Goal: Transaction & Acquisition: Obtain resource

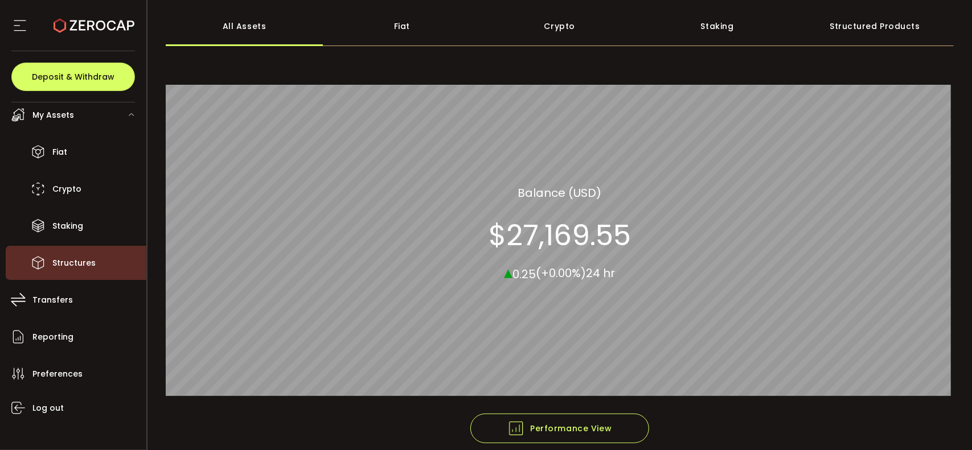
scroll to position [60, 0]
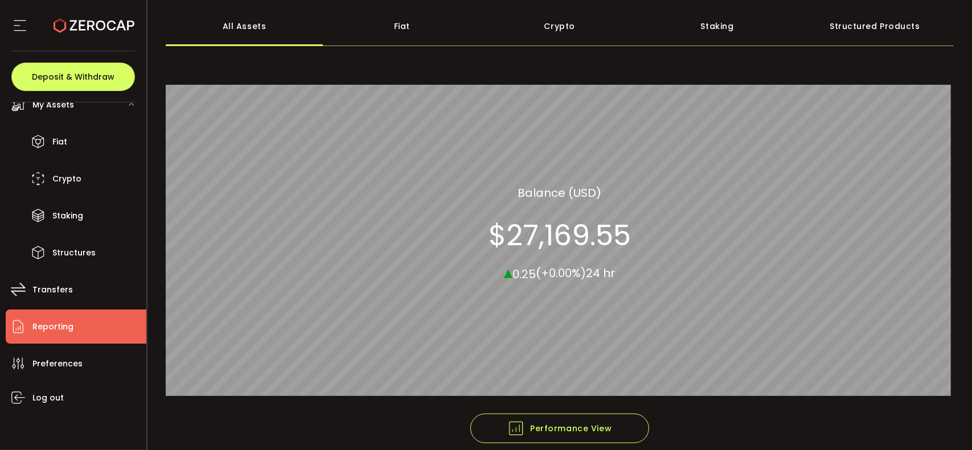
click at [50, 328] on span "Reporting" at bounding box center [52, 327] width 41 height 17
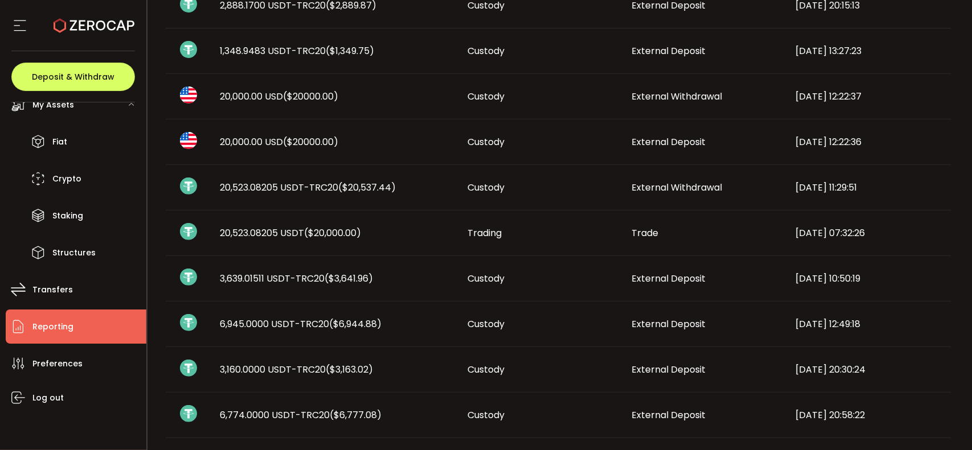
scroll to position [285, 0]
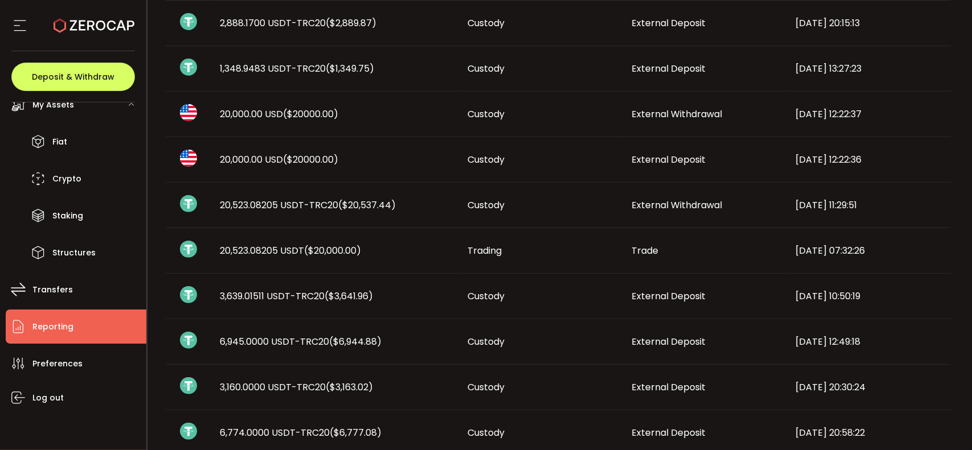
click at [327, 157] on span "($20000.00)" at bounding box center [310, 159] width 55 height 13
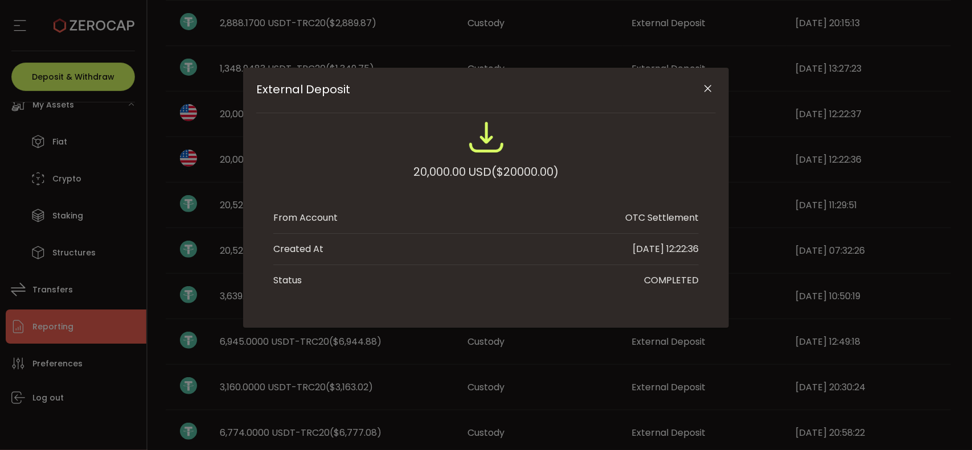
click at [528, 90] on icon "Close" at bounding box center [707, 88] width 11 height 11
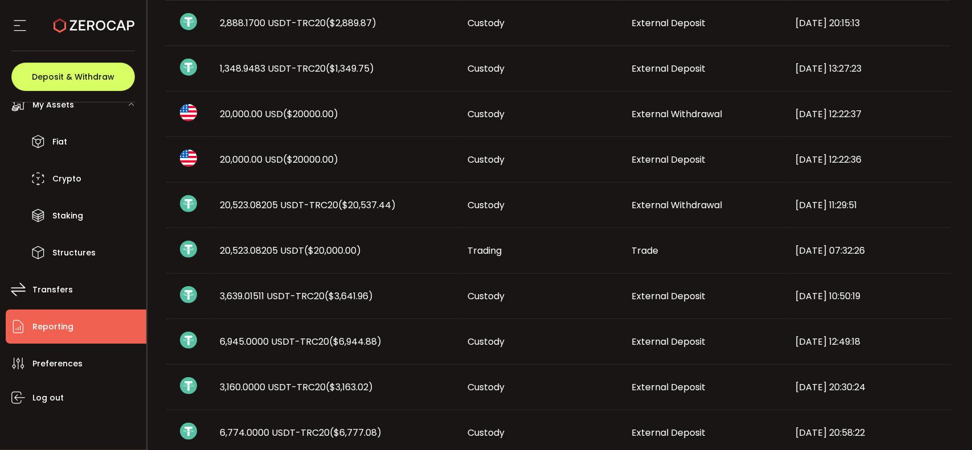
click at [280, 119] on span "20,000.00 USD ($20000.00)" at bounding box center [279, 114] width 118 height 13
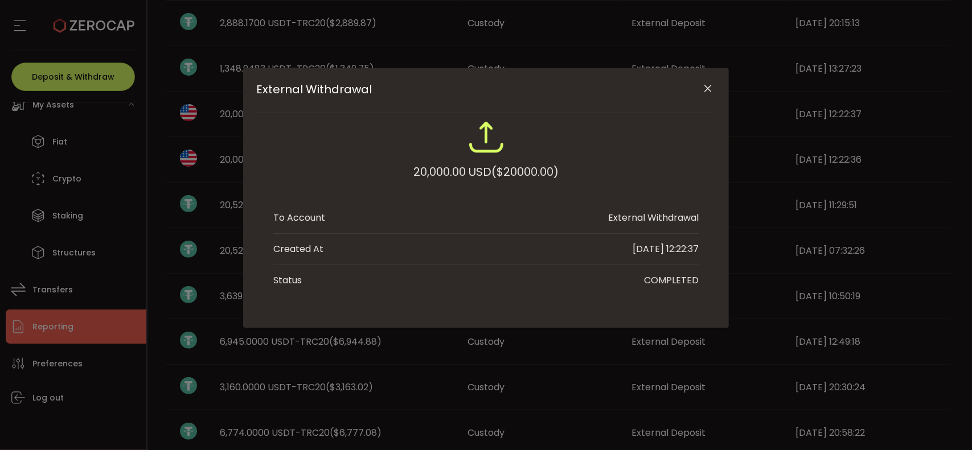
click at [528, 88] on icon "Close" at bounding box center [707, 88] width 11 height 11
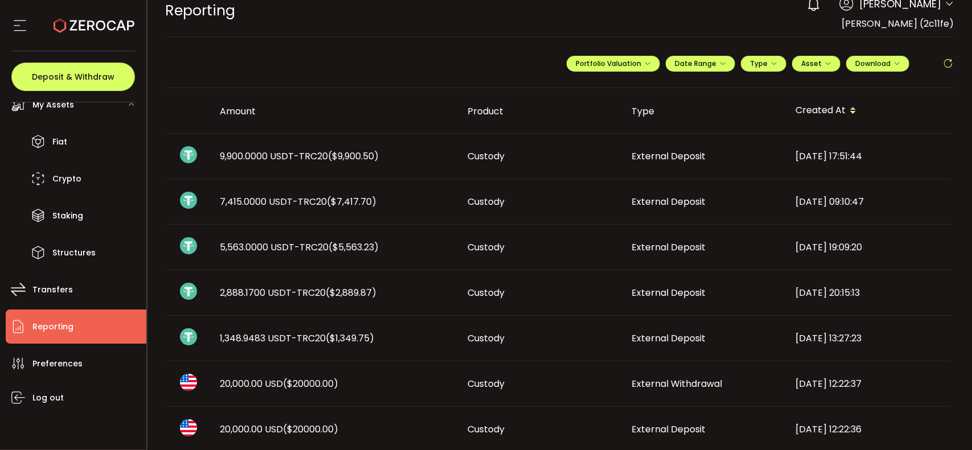
scroll to position [0, 0]
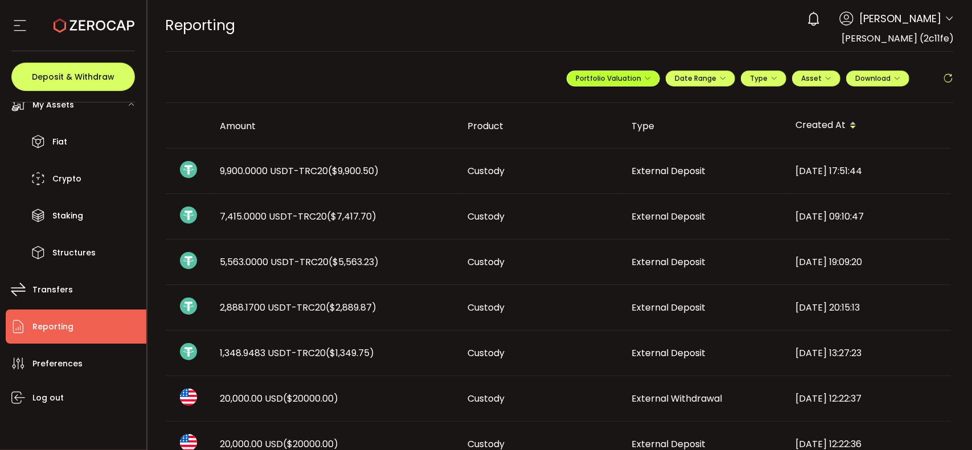
click at [528, 78] on icon "button" at bounding box center [647, 78] width 7 height 7
click at [528, 79] on icon "button" at bounding box center [647, 78] width 7 height 7
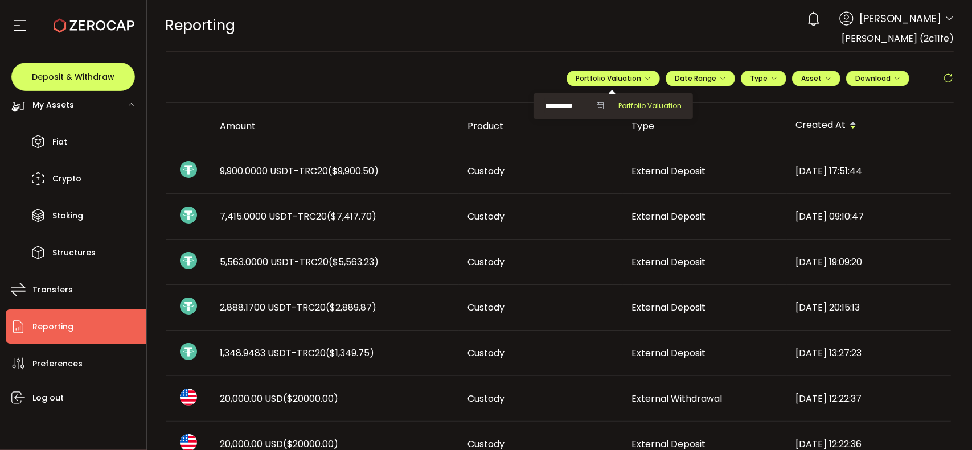
click at [528, 102] on span "Portfolio Valuation" at bounding box center [649, 106] width 63 height 10
click at [528, 77] on icon "button" at bounding box center [896, 78] width 7 height 7
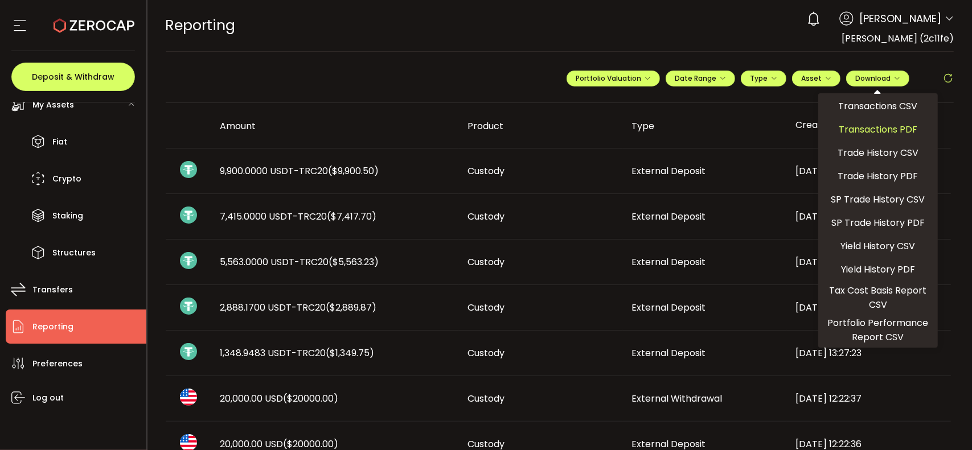
click at [528, 129] on span "Transactions PDF" at bounding box center [877, 129] width 79 height 14
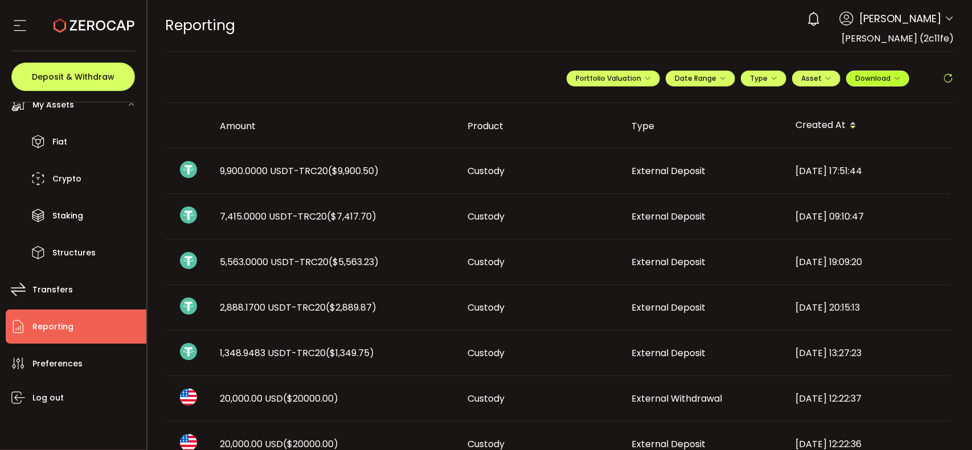
click at [528, 77] on icon "button" at bounding box center [896, 78] width 7 height 7
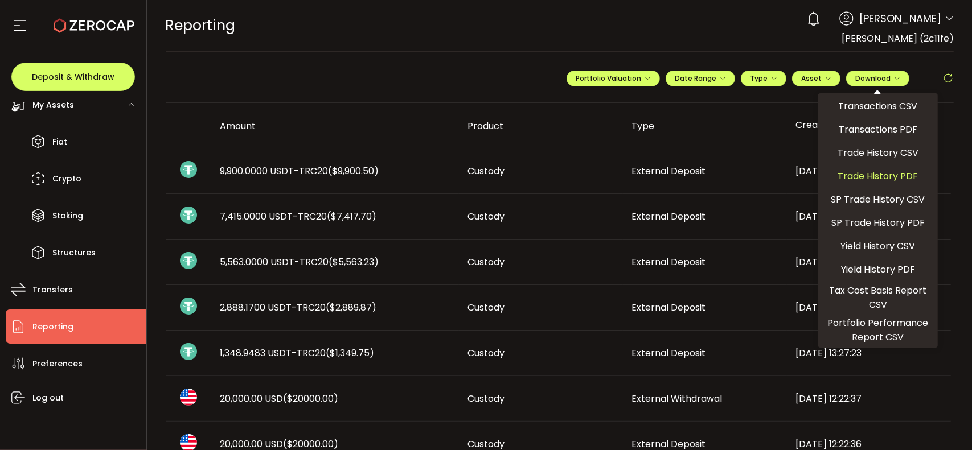
click at [528, 178] on span "Trade History PDF" at bounding box center [878, 176] width 80 height 14
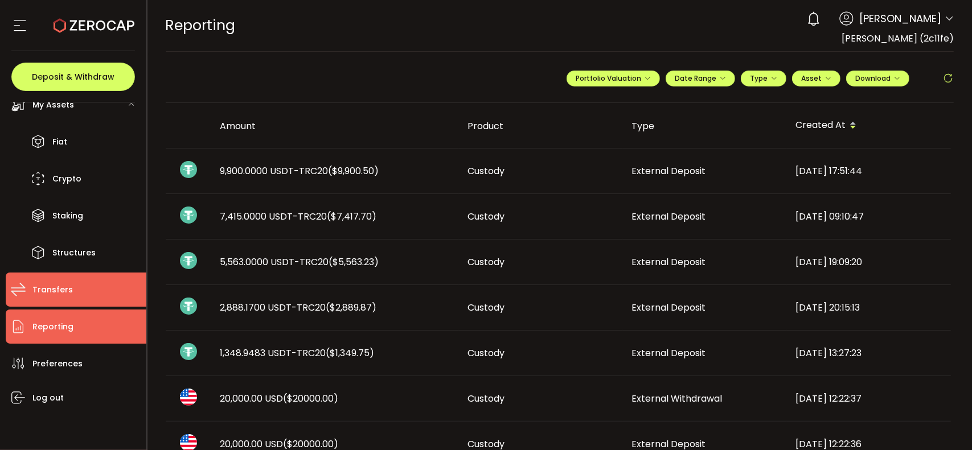
click at [57, 292] on span "Transfers" at bounding box center [52, 290] width 40 height 17
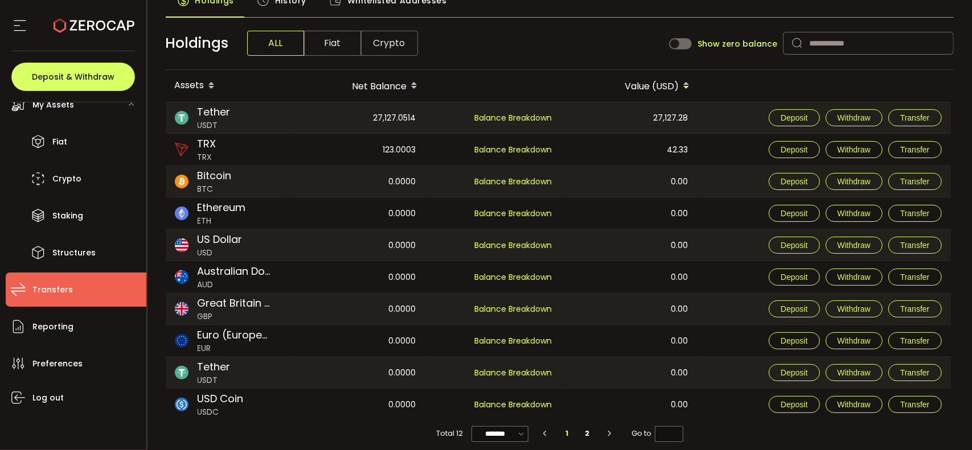
scroll to position [81, 0]
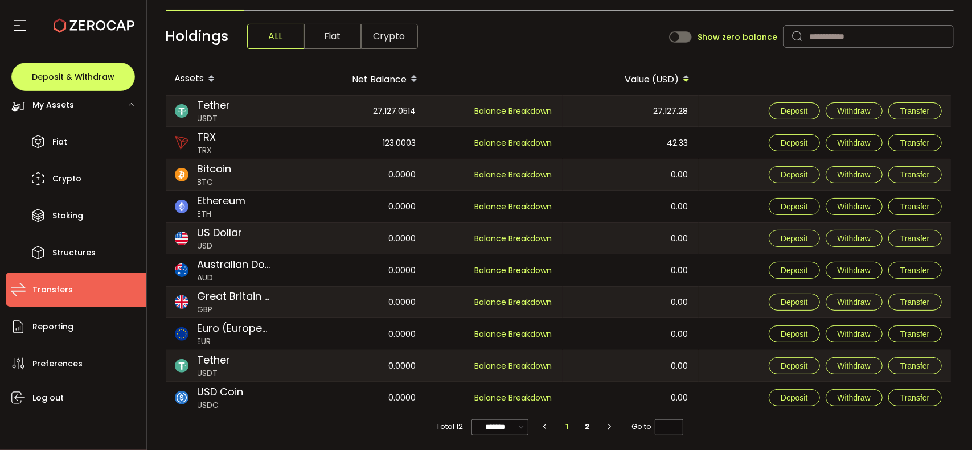
click at [213, 363] on span "Tether" at bounding box center [213, 359] width 33 height 15
click at [178, 364] on img at bounding box center [182, 366] width 14 height 14
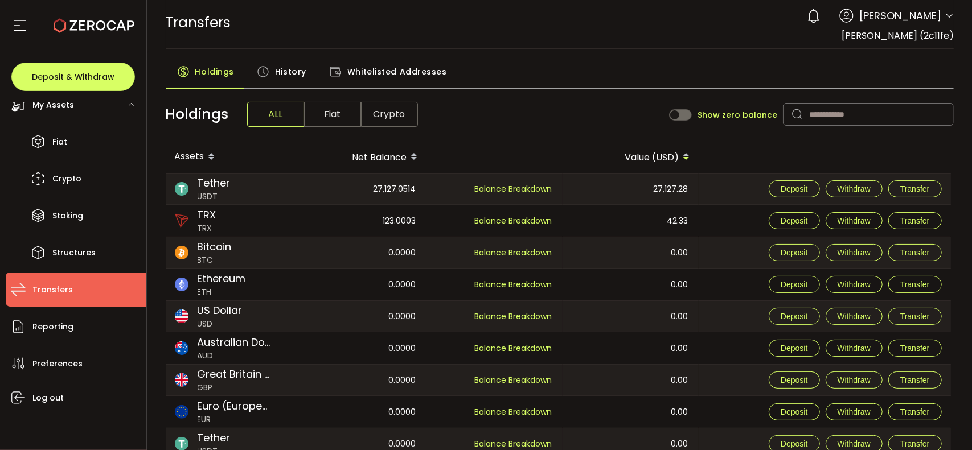
scroll to position [0, 0]
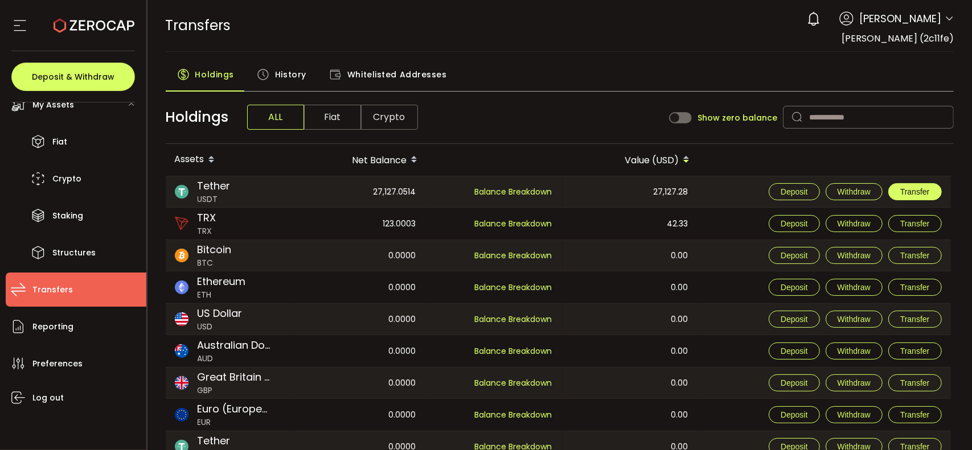
click at [528, 193] on span "Transfer" at bounding box center [915, 191] width 30 height 9
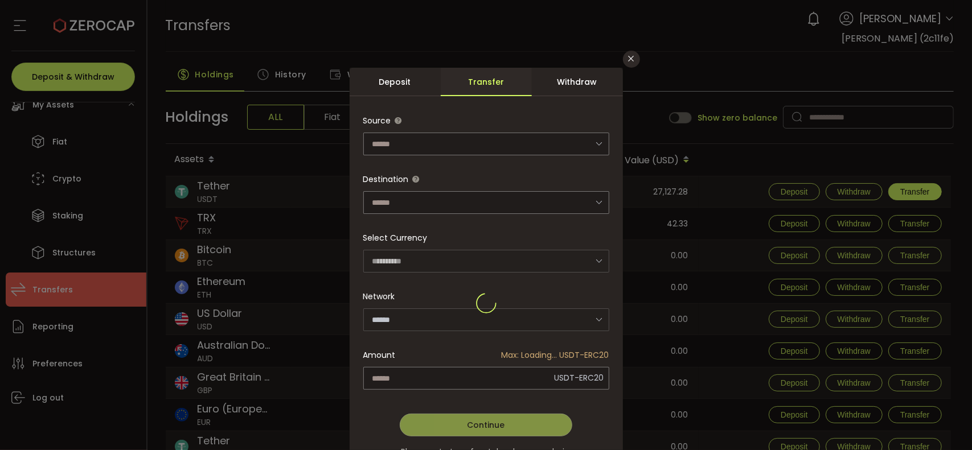
type input "********"
type input "**********"
click at [528, 145] on icon "dialog" at bounding box center [599, 143] width 14 height 23
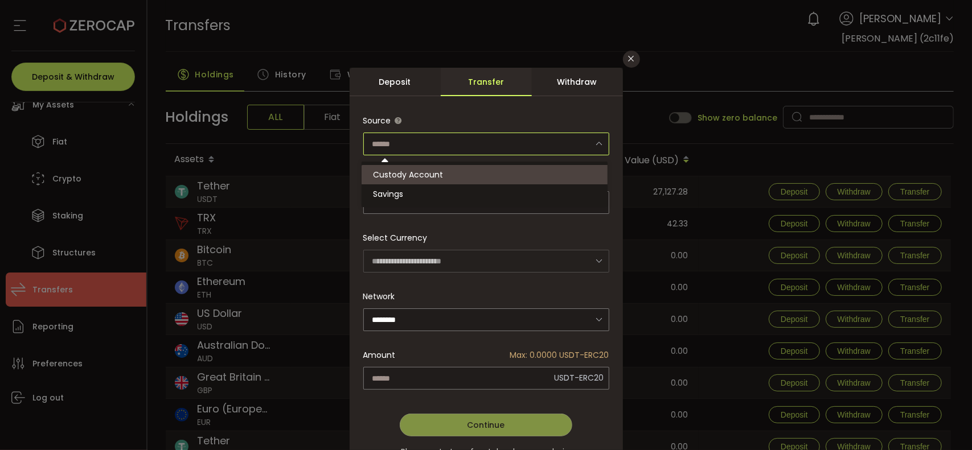
click at [528, 80] on div "**********" at bounding box center [486, 225] width 972 height 450
click at [528, 59] on icon "Close" at bounding box center [631, 58] width 9 height 9
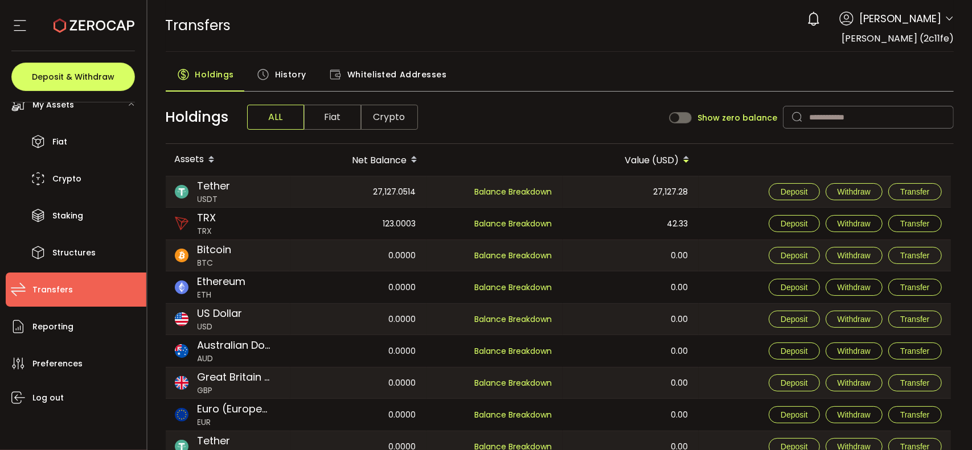
click at [327, 113] on span "Fiat" at bounding box center [332, 117] width 57 height 25
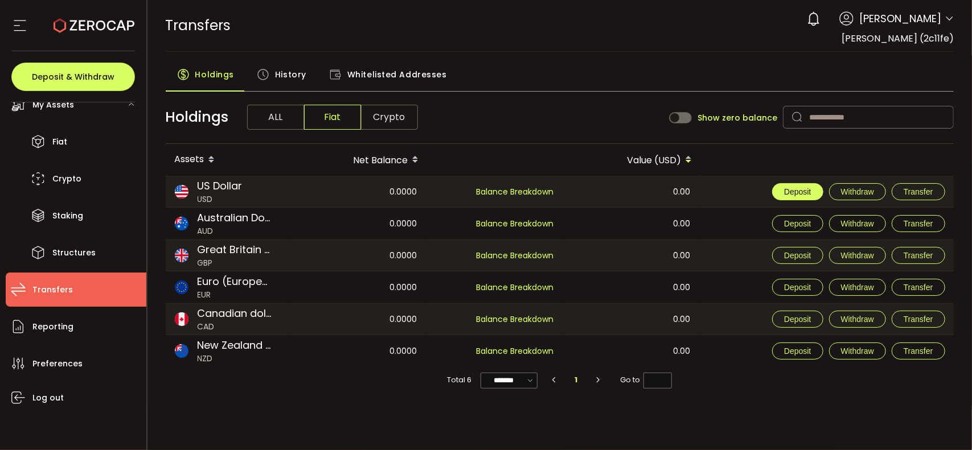
click at [528, 192] on span "Deposit" at bounding box center [797, 191] width 27 height 9
type input "**********"
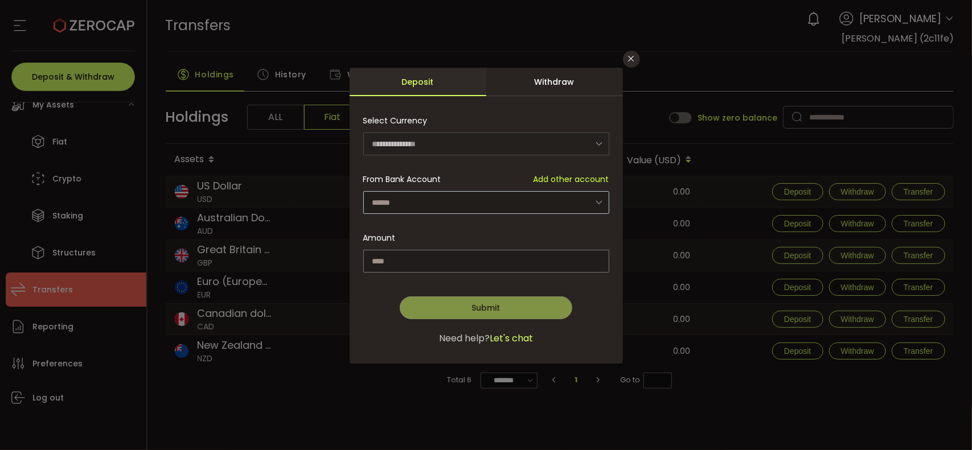
click at [528, 200] on icon "dialog" at bounding box center [599, 202] width 14 height 23
click at [528, 165] on div "Select Asset ***** BTC - Bitcoin (Bitcoin) DOT - Polkadot (Polkadot) ETH - Ethe…" at bounding box center [485, 234] width 273 height 260
click at [406, 260] on input "dialog" at bounding box center [486, 261] width 246 height 23
click at [528, 80] on div "Withdraw" at bounding box center [554, 82] width 137 height 28
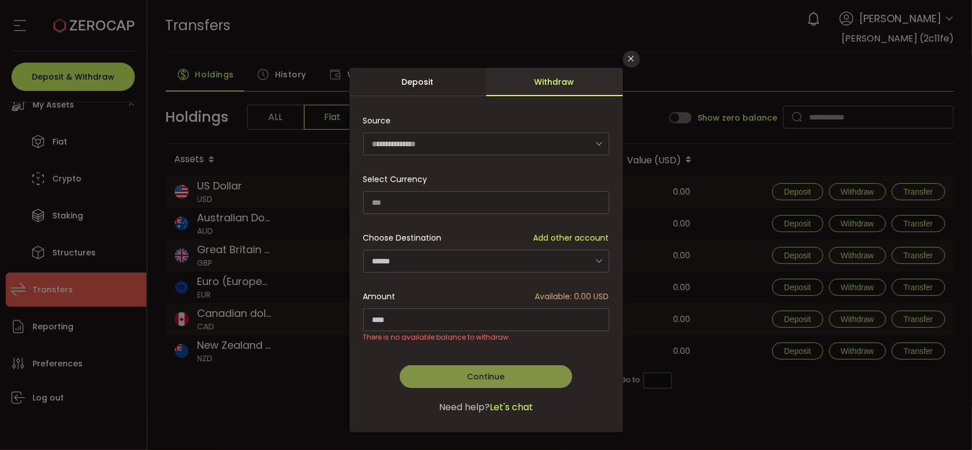
drag, startPoint x: 626, startPoint y: 61, endPoint x: 665, endPoint y: 101, distance: 55.9
click at [528, 61] on icon "Close" at bounding box center [631, 58] width 9 height 9
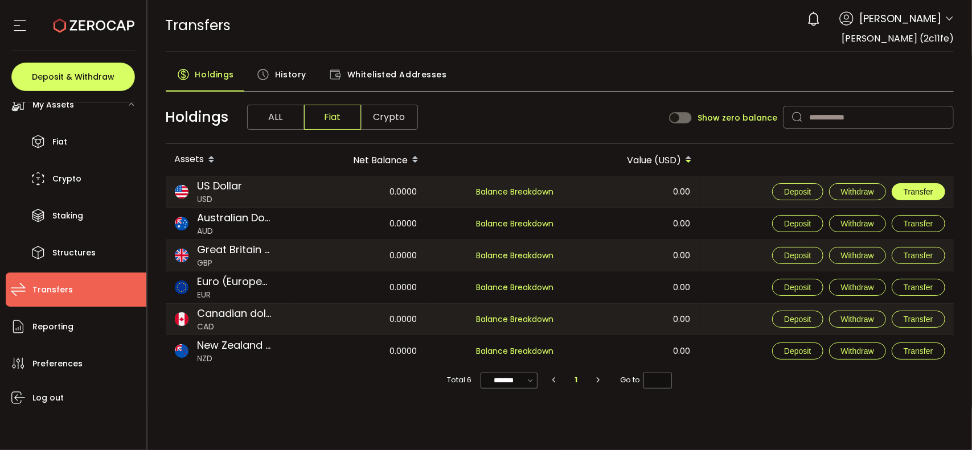
click at [528, 189] on span "Transfer" at bounding box center [918, 191] width 30 height 9
click at [528, 170] on th at bounding box center [827, 160] width 253 height 32
click at [528, 190] on span "Deposit" at bounding box center [797, 191] width 27 height 9
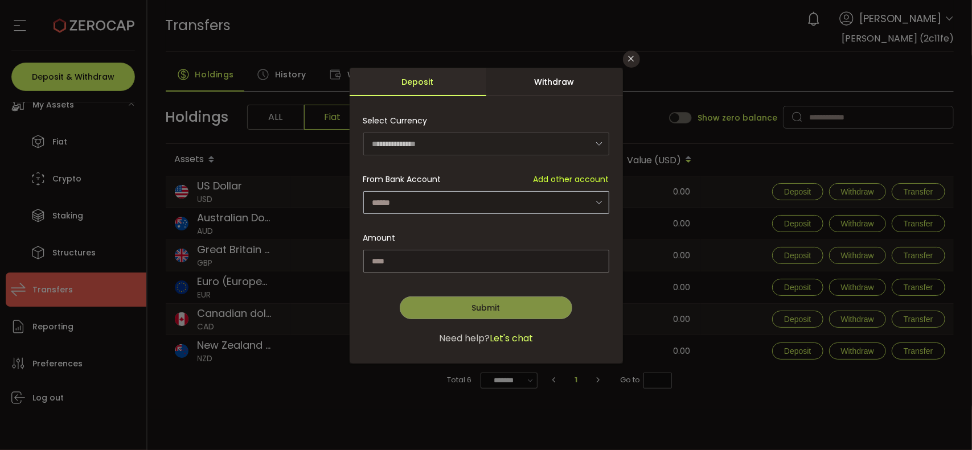
click at [528, 196] on icon "dialog" at bounding box center [599, 202] width 14 height 23
click at [528, 80] on div "Withdraw" at bounding box center [554, 82] width 137 height 28
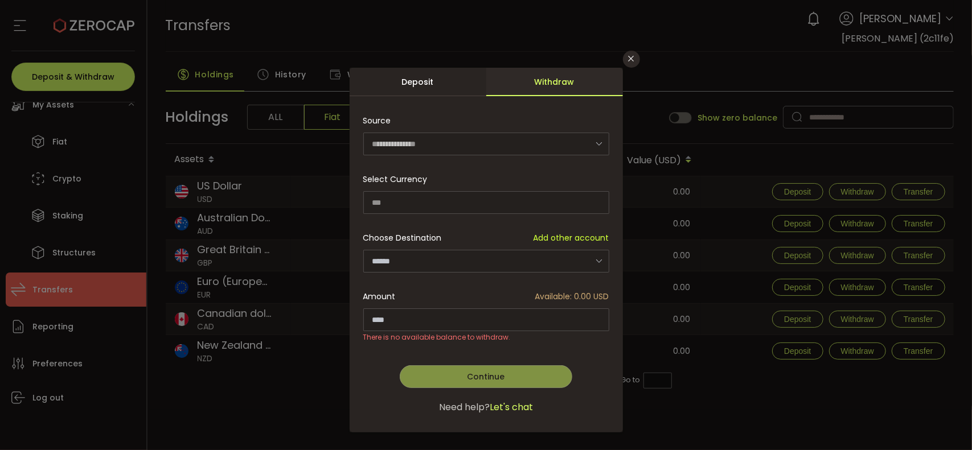
click at [528, 145] on icon "dialog" at bounding box center [599, 143] width 14 height 23
click at [528, 57] on icon "Close" at bounding box center [631, 58] width 9 height 9
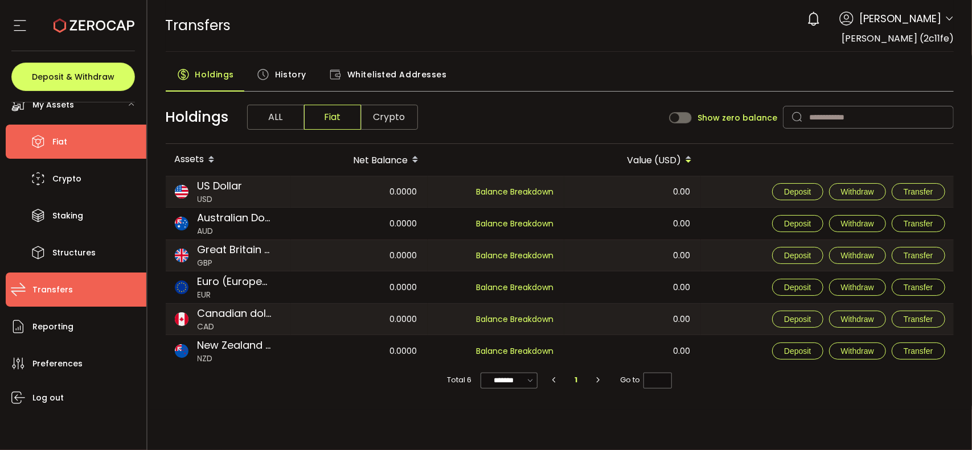
click at [58, 143] on span "Fiat" at bounding box center [59, 142] width 15 height 17
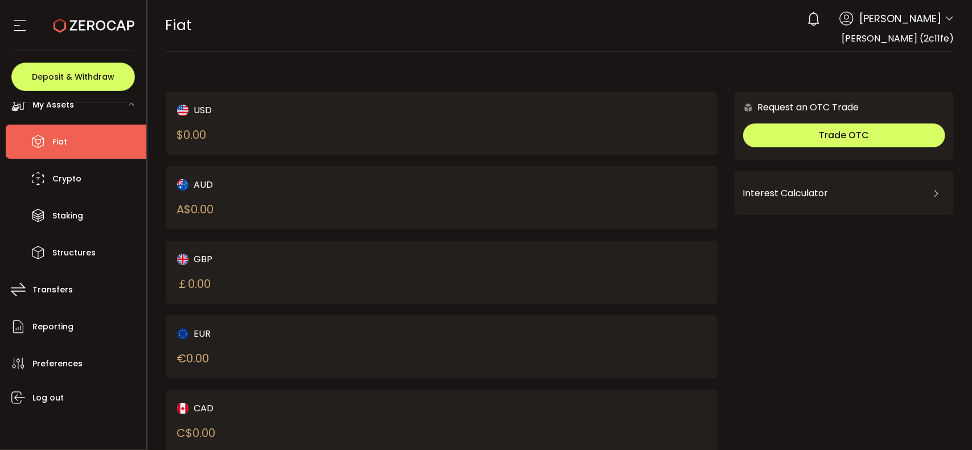
click at [528, 191] on icon at bounding box center [935, 193] width 9 height 9
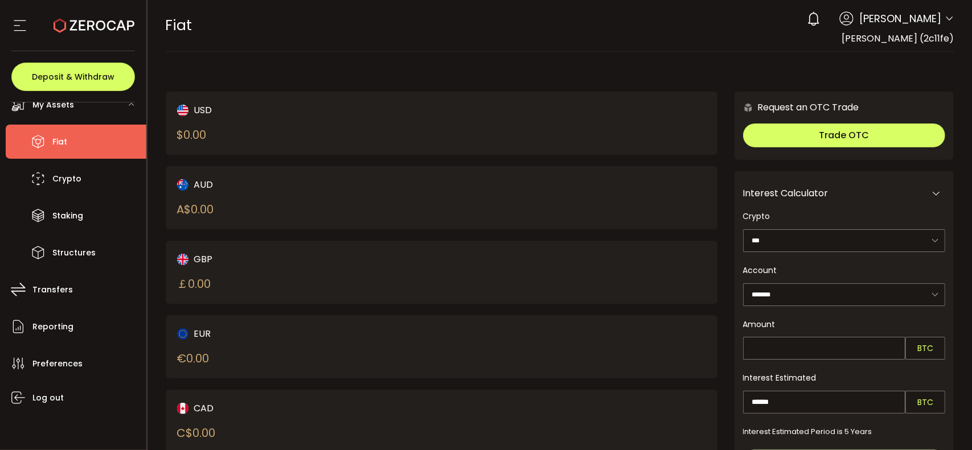
click at [200, 130] on div "$ 0.00" at bounding box center [192, 134] width 30 height 17
click at [284, 77] on div "USD $ 0.00 AUD A$ 0.00 GBP ￡ 0.00 EUR € 0.00 CAD C$ 0.00 NZD Request an OTC Tra…" at bounding box center [560, 301] width 788 height 476
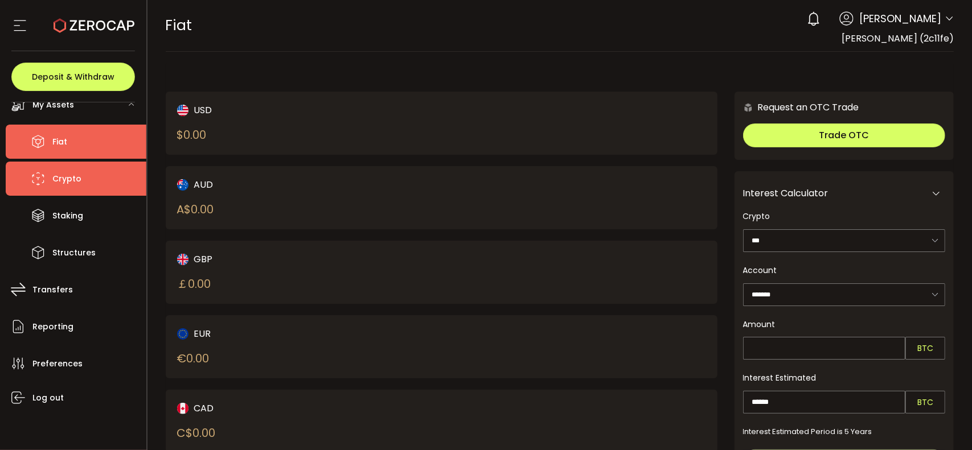
click at [65, 180] on span "Crypto" at bounding box center [66, 179] width 29 height 17
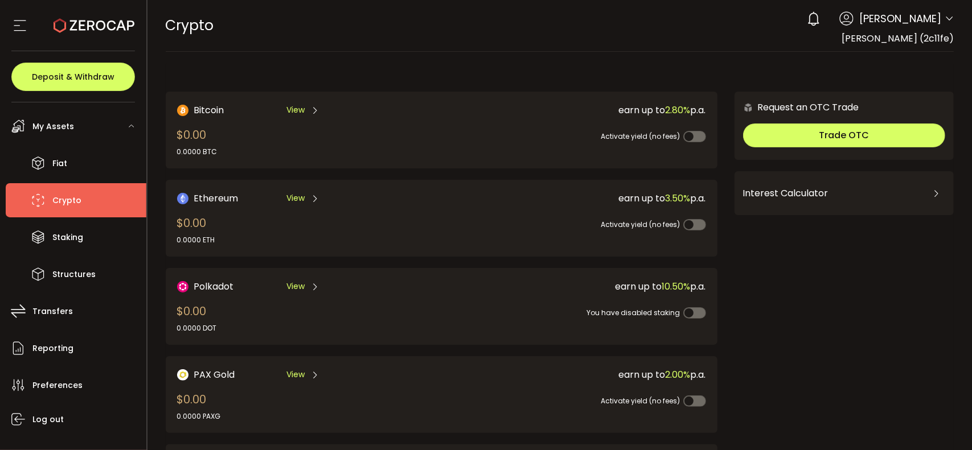
scroll to position [57, 0]
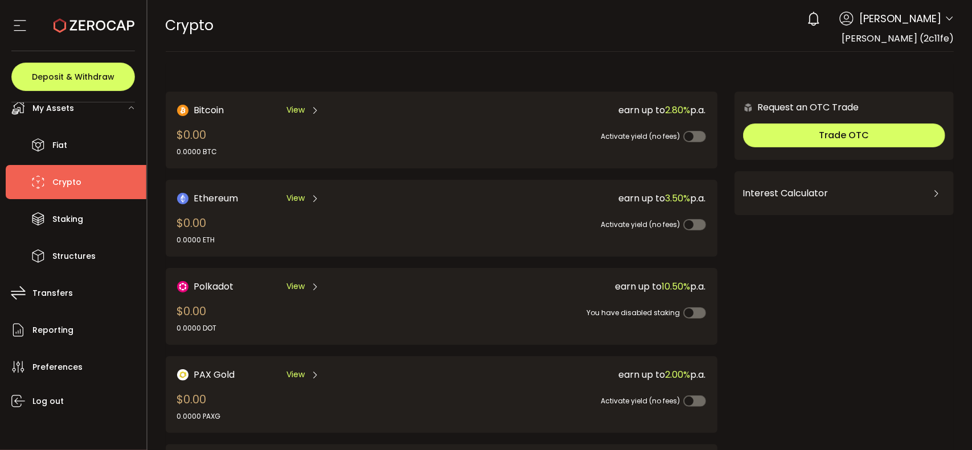
click at [62, 109] on span "My Assets" at bounding box center [53, 108] width 42 height 17
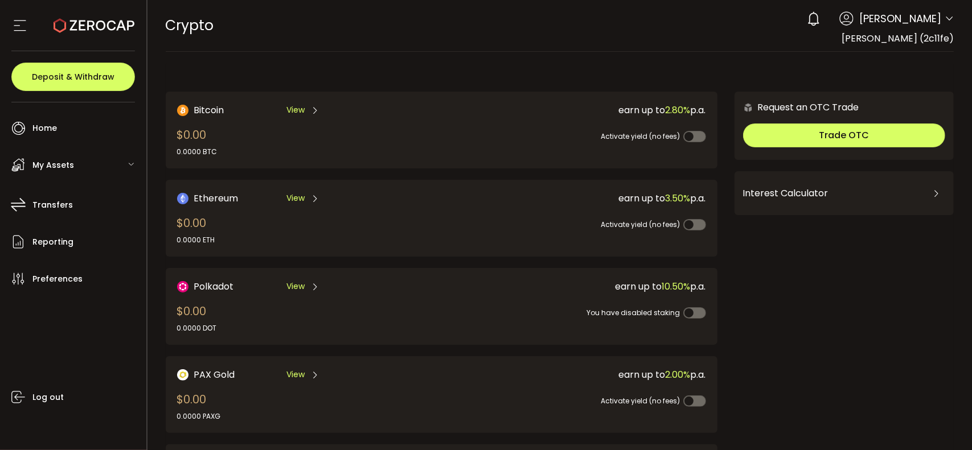
scroll to position [0, 0]
click at [50, 162] on span "My Assets" at bounding box center [53, 165] width 42 height 17
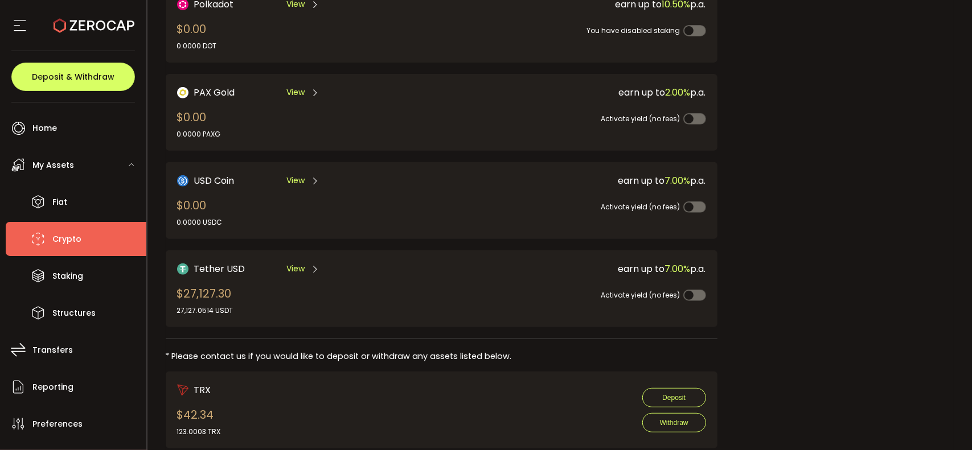
scroll to position [285, 0]
click at [295, 265] on span "View" at bounding box center [295, 267] width 18 height 12
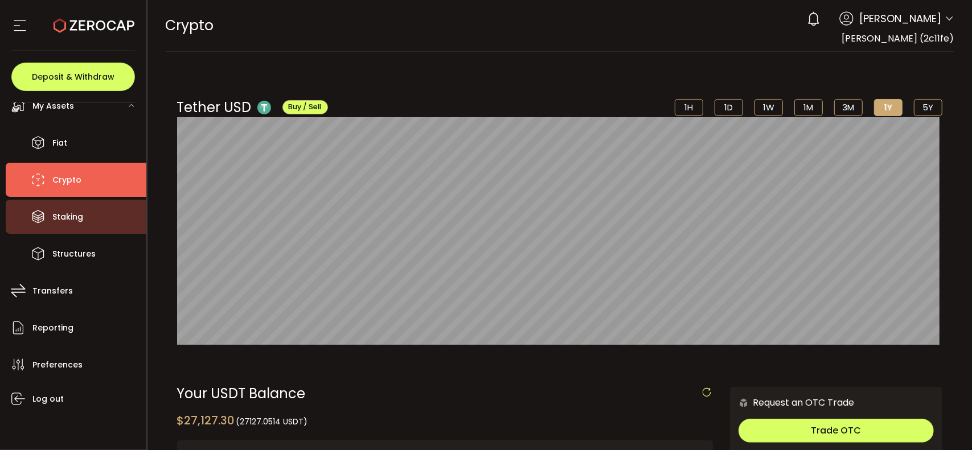
scroll to position [60, 0]
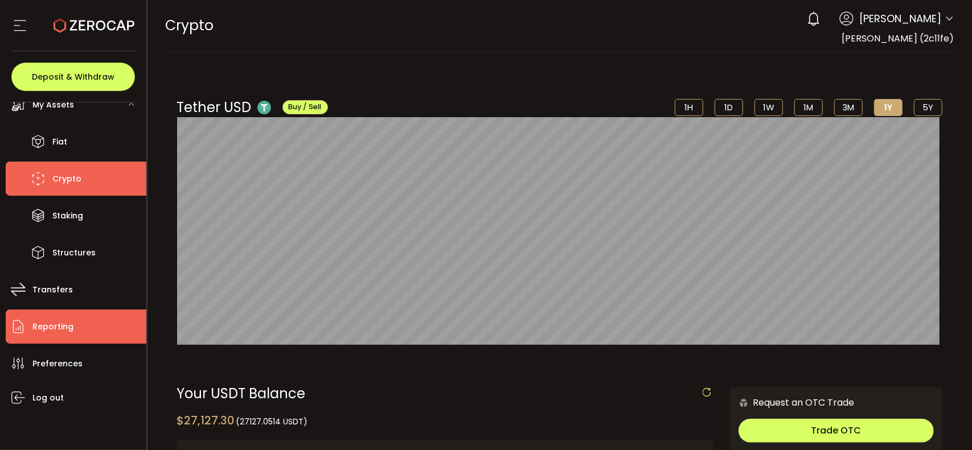
click at [56, 327] on span "Reporting" at bounding box center [52, 327] width 41 height 17
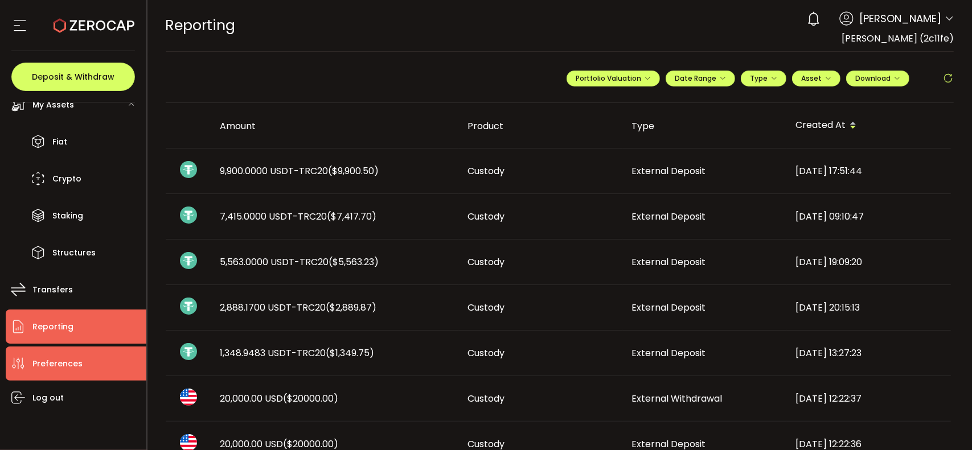
click at [51, 365] on span "Preferences" at bounding box center [57, 364] width 50 height 17
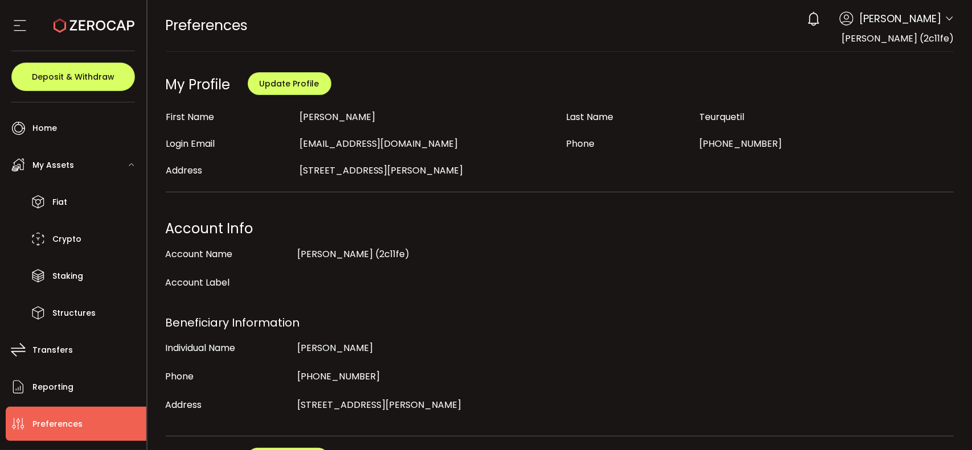
click at [43, 163] on span "My Assets" at bounding box center [53, 165] width 42 height 17
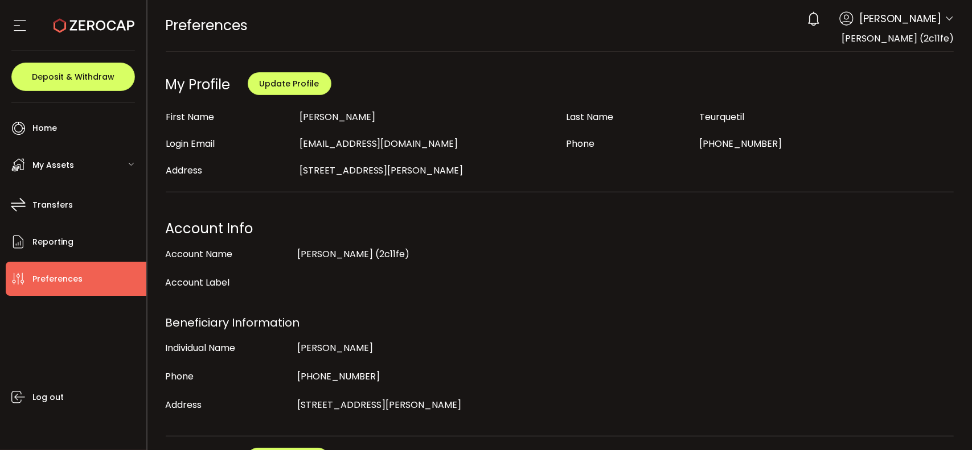
click at [43, 163] on span "My Assets" at bounding box center [53, 165] width 42 height 17
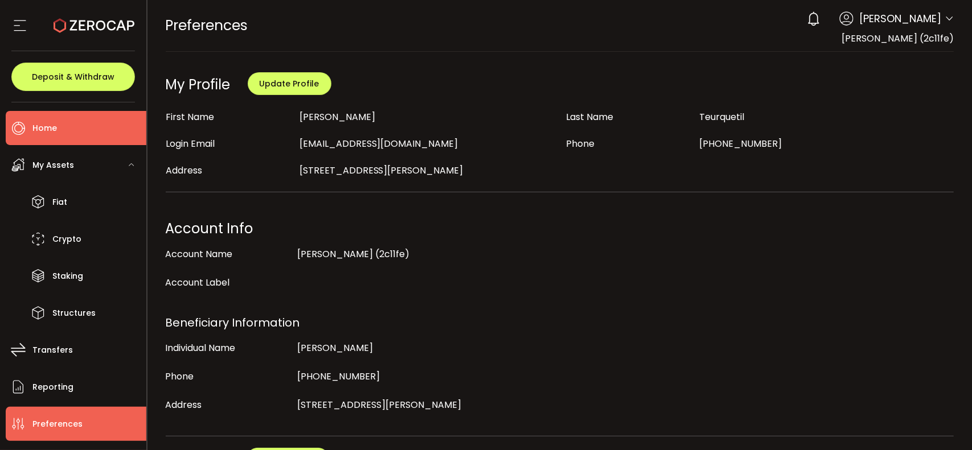
click at [44, 128] on span "Home" at bounding box center [44, 128] width 24 height 17
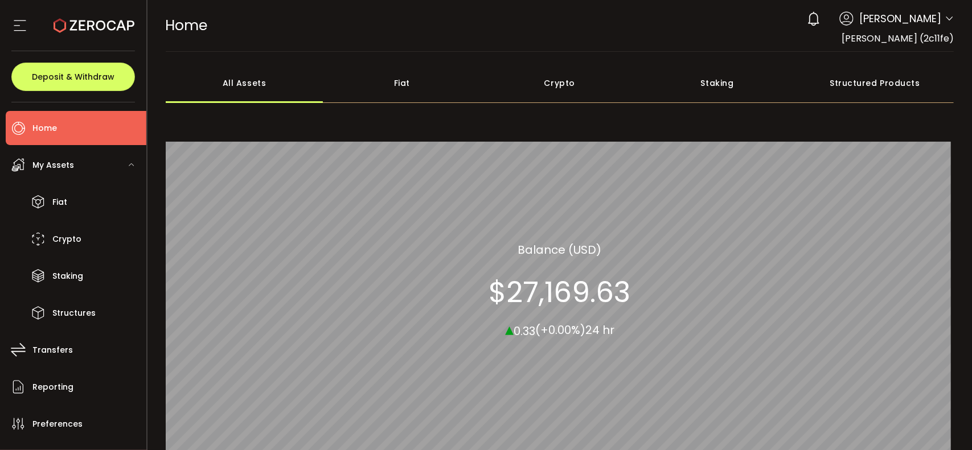
click at [528, 84] on div "Crypto" at bounding box center [559, 83] width 158 height 40
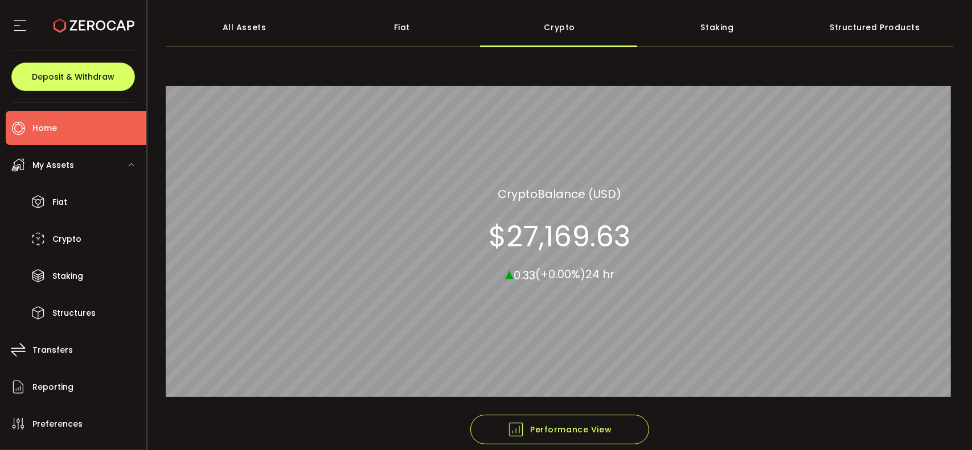
scroll to position [109, 0]
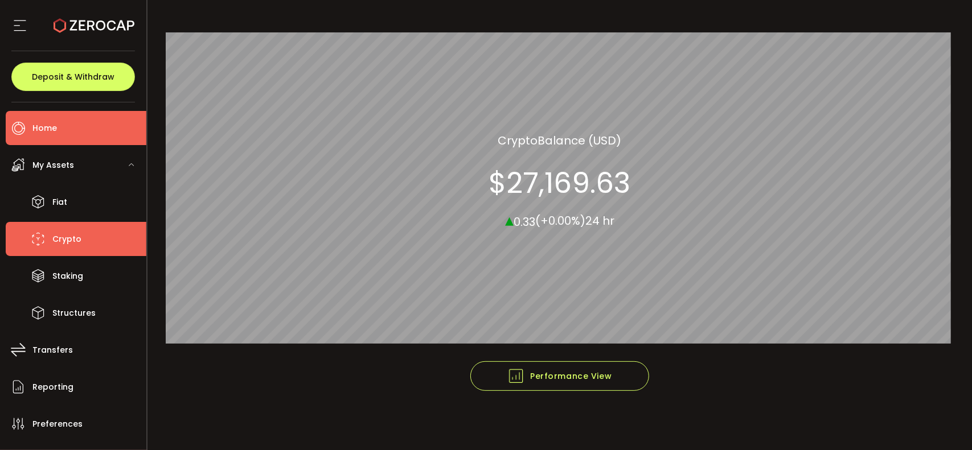
click at [63, 241] on span "Crypto" at bounding box center [66, 239] width 29 height 17
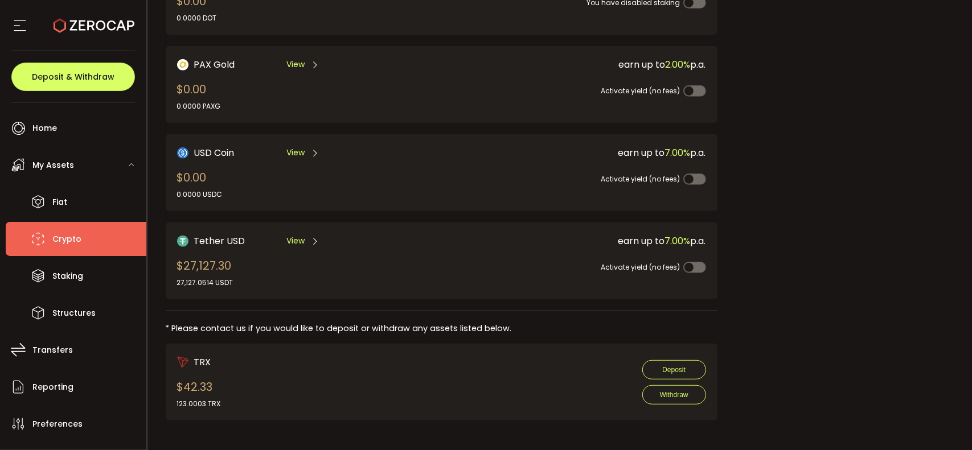
scroll to position [311, 0]
click at [211, 262] on div "$27,127.30 27,127.0514 USDT" at bounding box center [205, 272] width 56 height 31
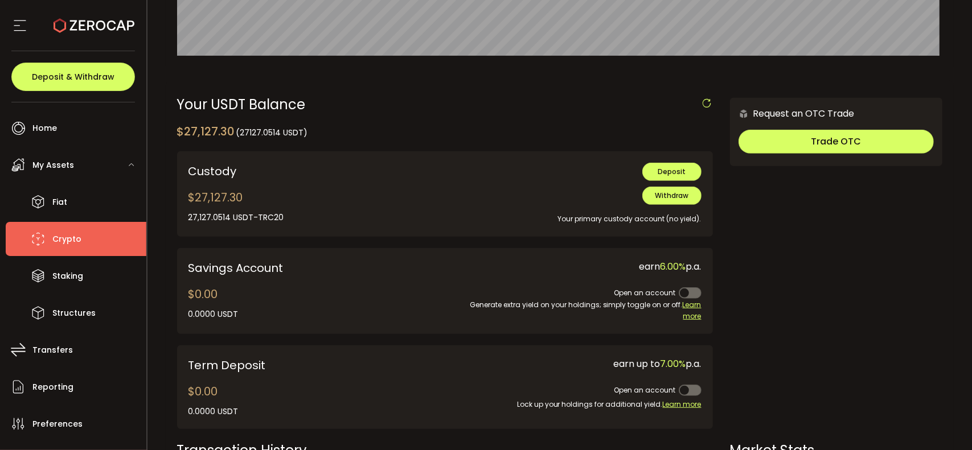
scroll to position [341, 0]
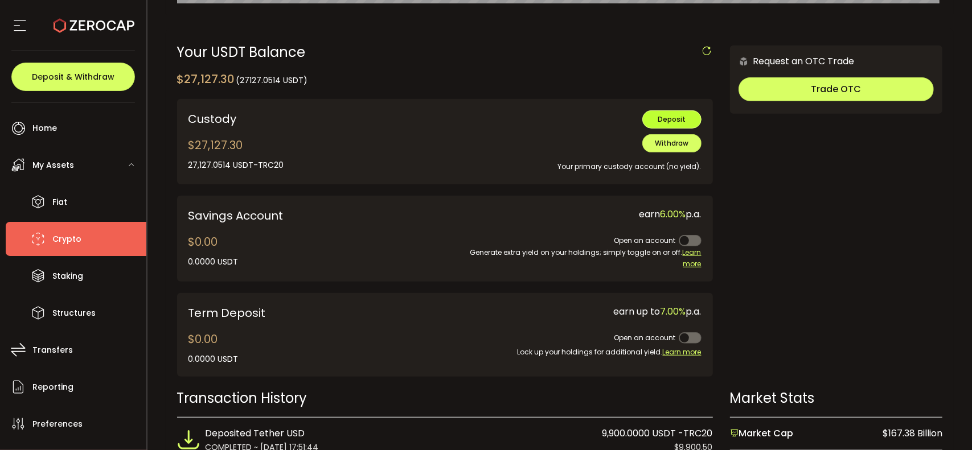
click at [528, 118] on span "Deposit" at bounding box center [671, 119] width 28 height 10
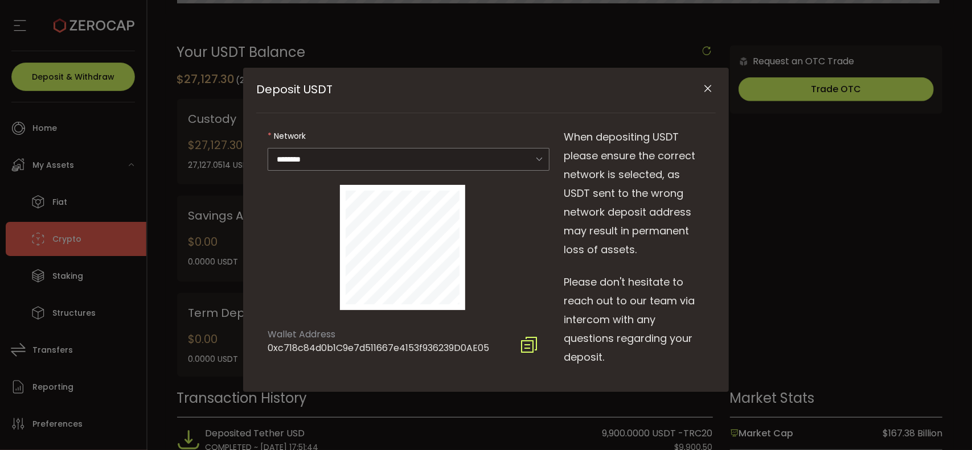
click at [528, 87] on icon "Close" at bounding box center [707, 88] width 11 height 11
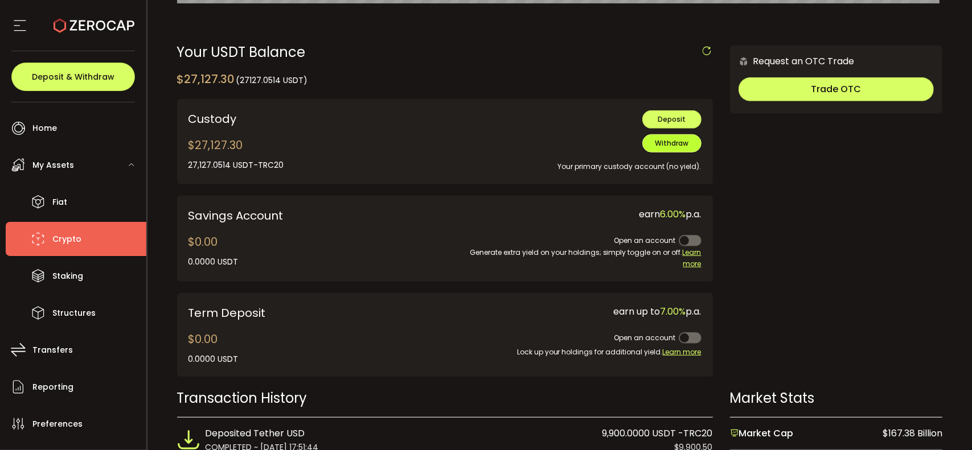
click at [528, 139] on span "Withdraw" at bounding box center [672, 143] width 34 height 10
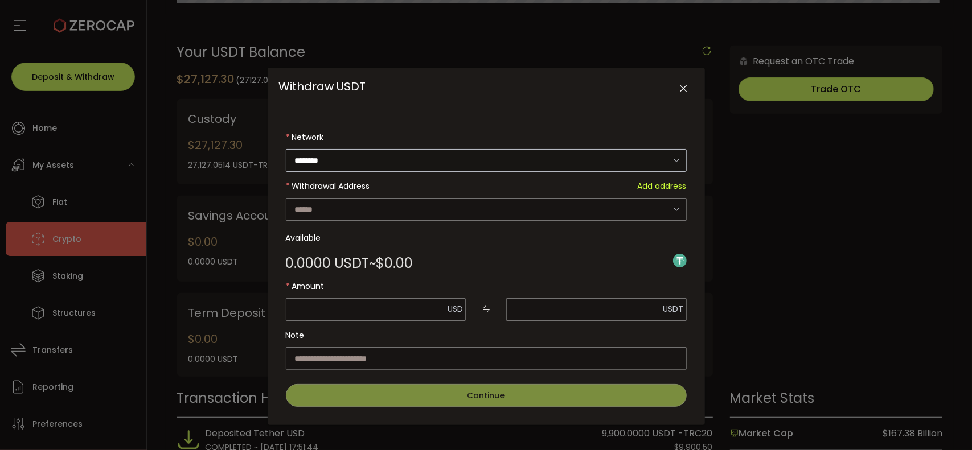
click at [528, 158] on icon "Withdraw USDT" at bounding box center [676, 160] width 14 height 23
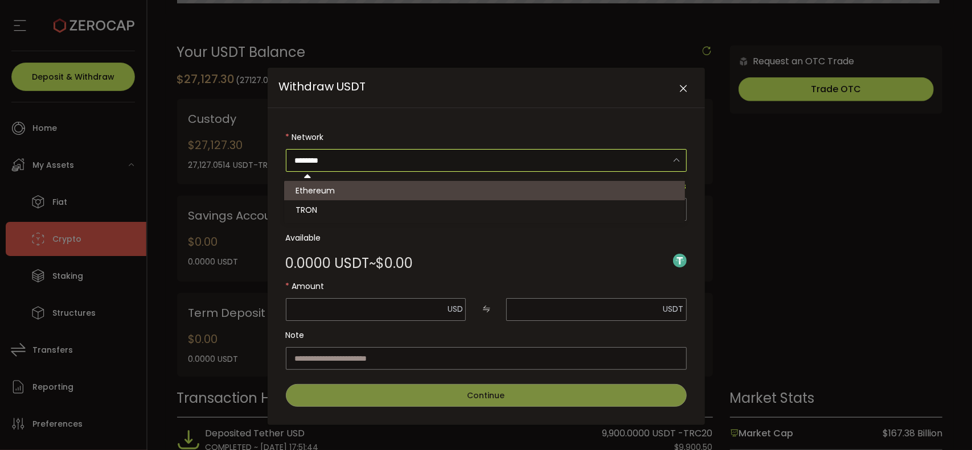
click at [528, 158] on icon "Withdraw USDT" at bounding box center [676, 160] width 14 height 23
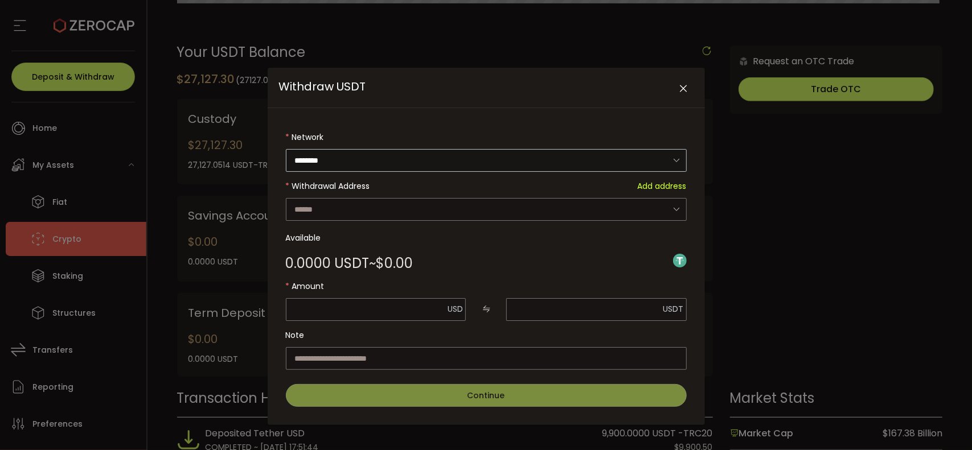
click at [528, 158] on icon "Withdraw USDT" at bounding box center [676, 160] width 14 height 23
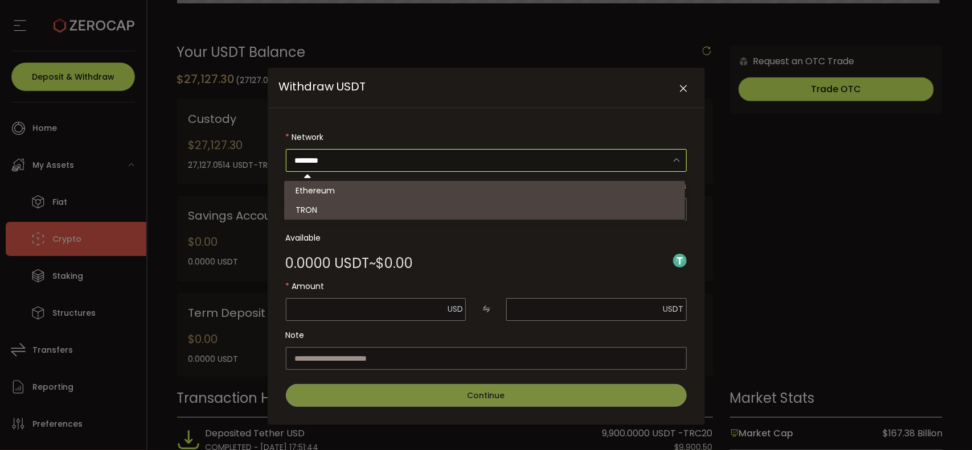
click at [356, 210] on li "TRON" at bounding box center [486, 209] width 404 height 19
type input "****"
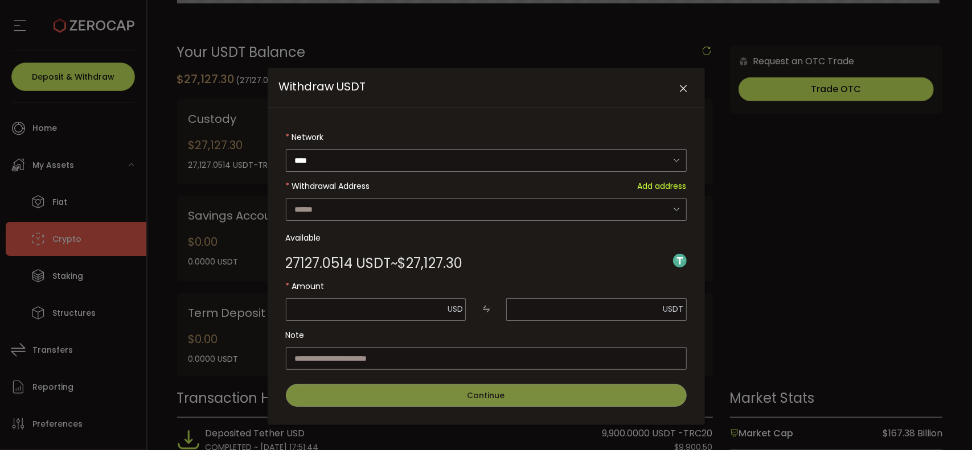
click at [421, 85] on div "Withdraw USDT" at bounding box center [485, 88] width 437 height 40
click at [528, 85] on icon "Close" at bounding box center [682, 88] width 11 height 11
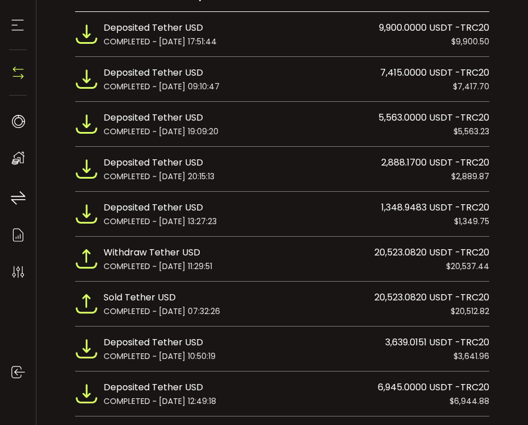
scroll to position [842, 0]
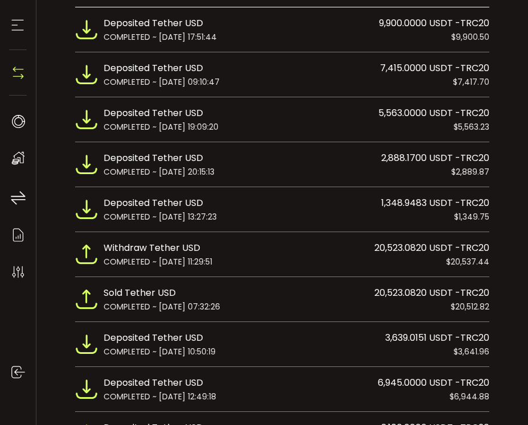
click at [266, 424] on div "Deposited Tether USD 3,160.0000 USDT -TRC20" at bounding box center [297, 428] width 386 height 15
